Goal: Task Accomplishment & Management: Manage account settings

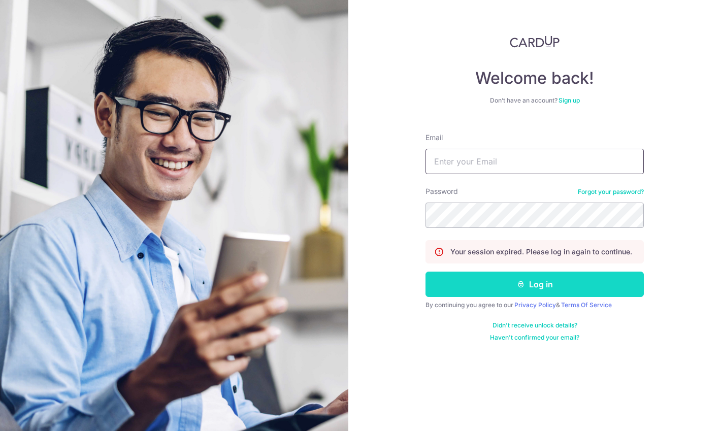
type input "[EMAIL_ADDRESS][DOMAIN_NAME]"
click at [522, 293] on button "Log in" at bounding box center [534, 284] width 218 height 25
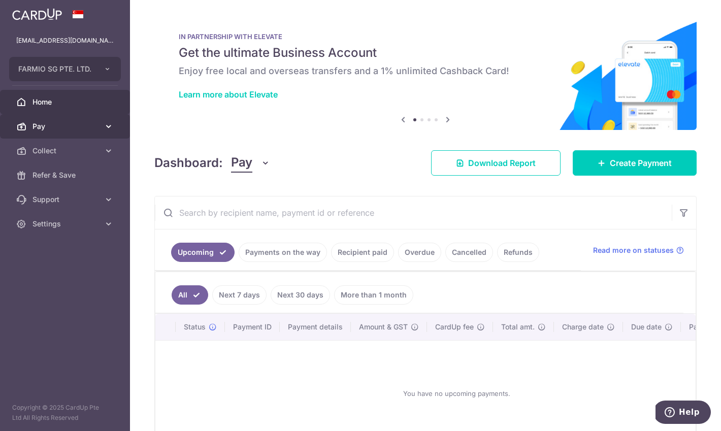
click at [62, 126] on span "Pay" at bounding box center [65, 126] width 67 height 10
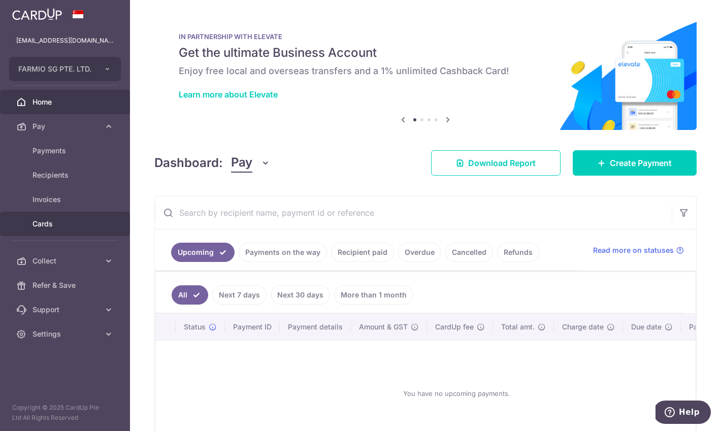
click at [56, 226] on span "Cards" at bounding box center [65, 224] width 67 height 10
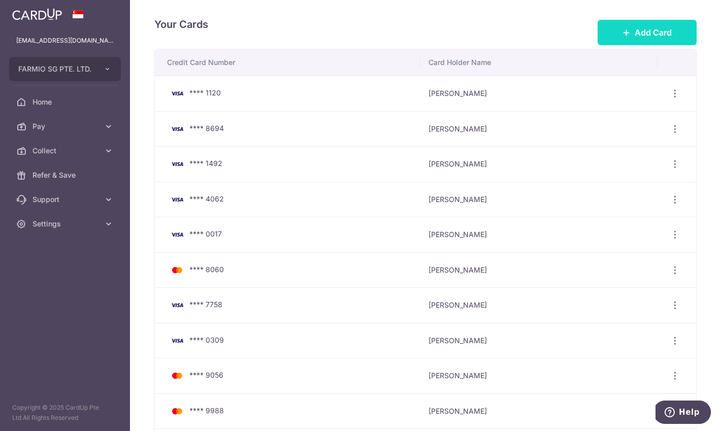
click at [660, 38] on span "Add Card" at bounding box center [653, 32] width 37 height 12
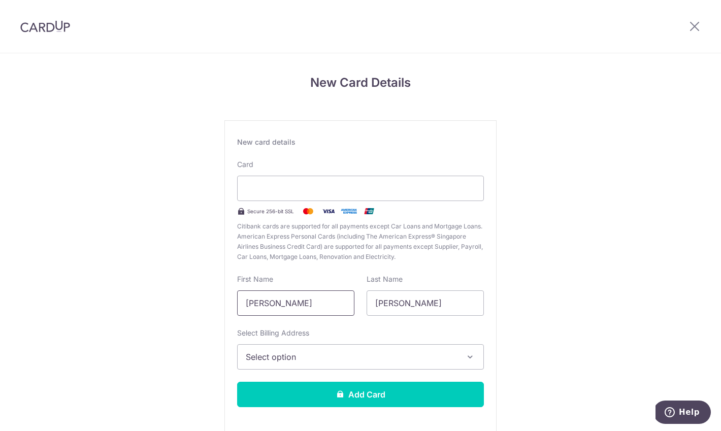
click at [340, 302] on input "Pak Hong" at bounding box center [295, 302] width 117 height 25
type input "Pak Kin"
click at [362, 362] on span "Select option" at bounding box center [351, 357] width 211 height 12
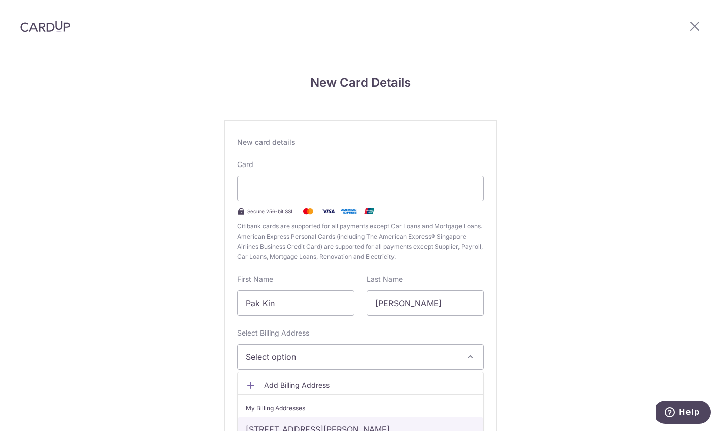
click at [332, 425] on link "141, Kiu Kiang Street, Sham Shui Po HK, Hong Kong, Hong Kong-NA" at bounding box center [361, 429] width 246 height 24
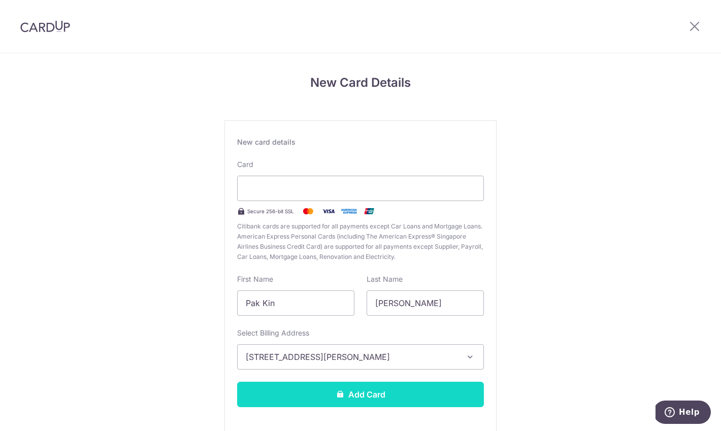
click at [340, 400] on button "Add Card" at bounding box center [360, 394] width 247 height 25
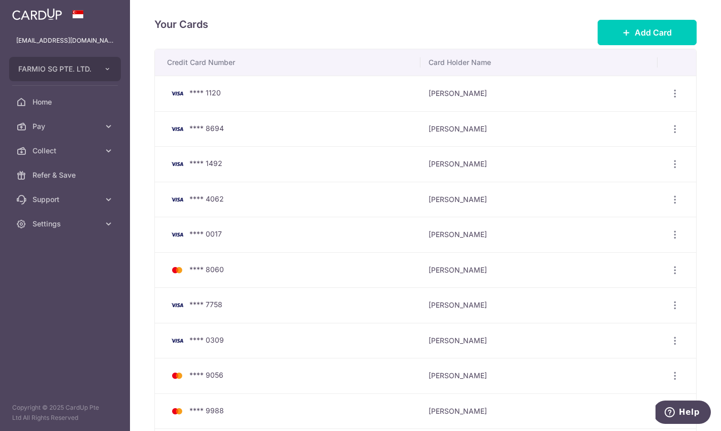
click at [340, 26] on div "Your Cards Add Card" at bounding box center [425, 32] width 542 height 32
